Goal: Navigation & Orientation: Find specific page/section

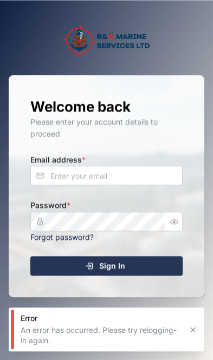
scroll to position [58, 0]
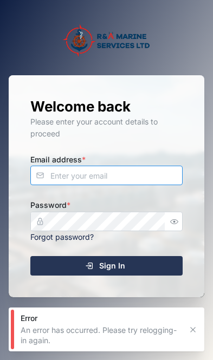
click at [165, 165] on input "Email address *" at bounding box center [106, 174] width 152 height 19
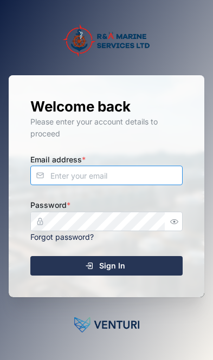
type input "[EMAIL_ADDRESS][DOMAIN_NAME]"
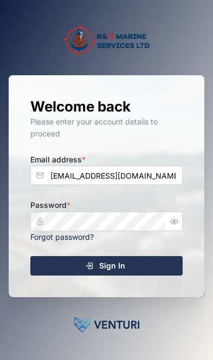
click at [166, 256] on div "Sign In" at bounding box center [104, 265] width 135 height 18
